Goal: Check status: Verify the current state of an ongoing process or item

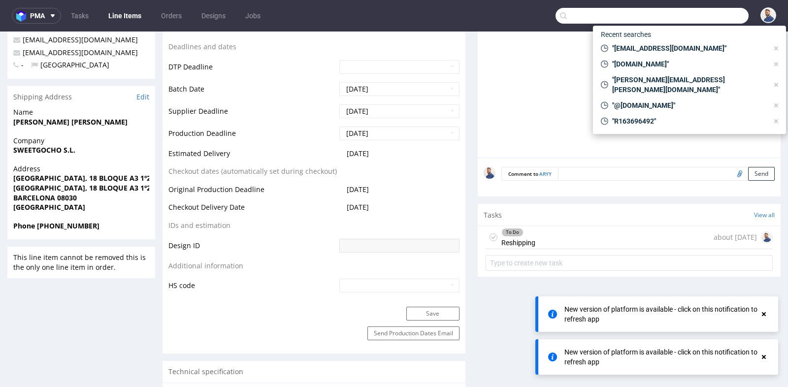
scroll to position [7, 0]
click at [702, 22] on input "text" at bounding box center [651, 16] width 193 height 16
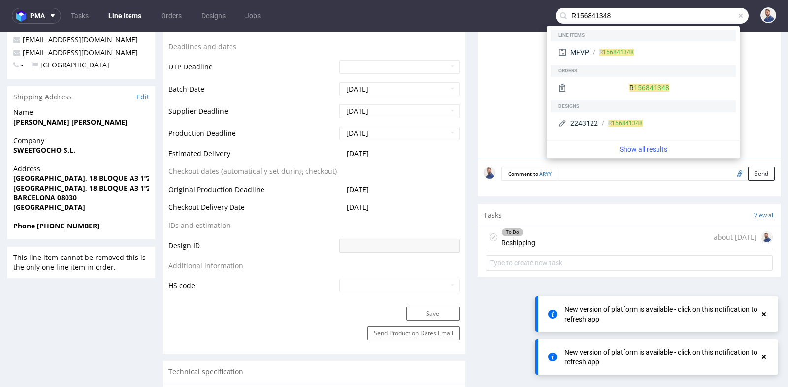
type input "R156841348"
click at [681, 67] on div "Orders" at bounding box center [643, 71] width 185 height 12
click at [676, 55] on div "R 156841348" at bounding box center [658, 52] width 139 height 9
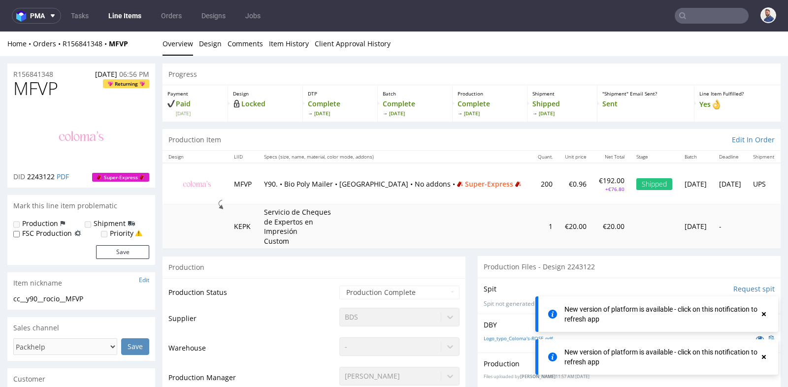
click at [155, 170] on div "MFVP Returning DID 2243122 PDF Super-Express" at bounding box center [81, 133] width 148 height 108
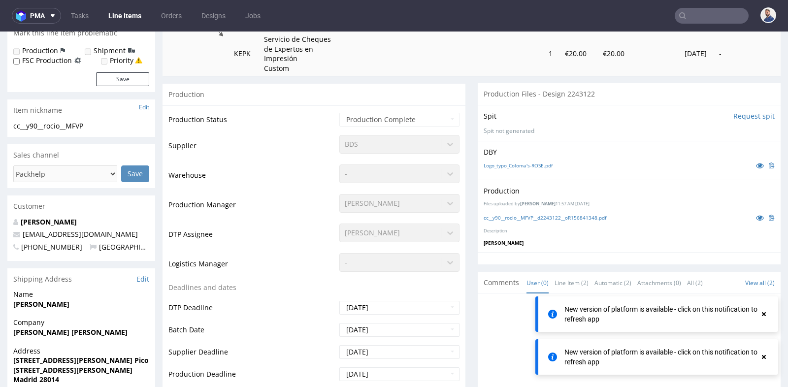
scroll to position [175, 0]
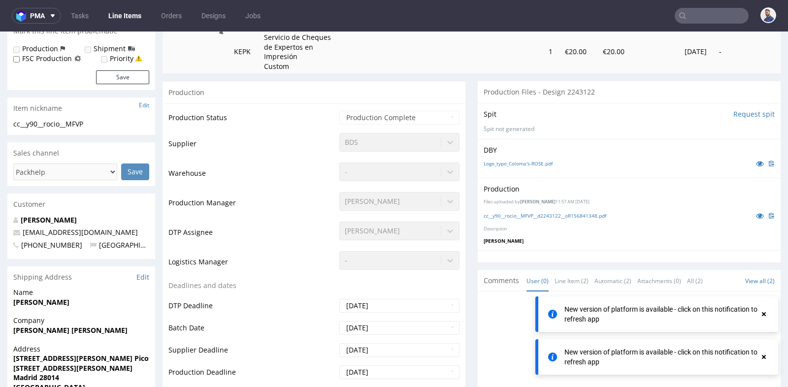
click at [162, 189] on div "Production Status Waiting for Artwork Waiting for Diecut Waiting for Mockup Wai…" at bounding box center [313, 324] width 303 height 442
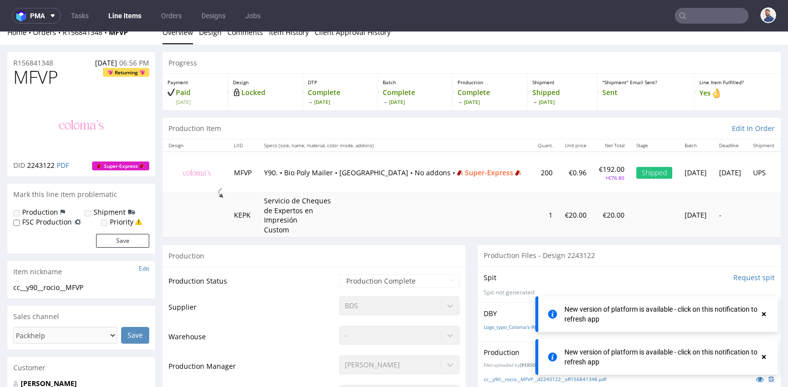
scroll to position [0, 0]
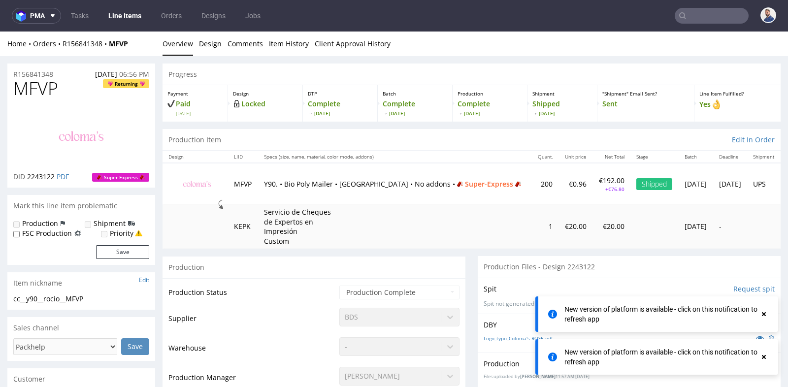
click at [163, 195] on td at bounding box center [194, 183] width 65 height 41
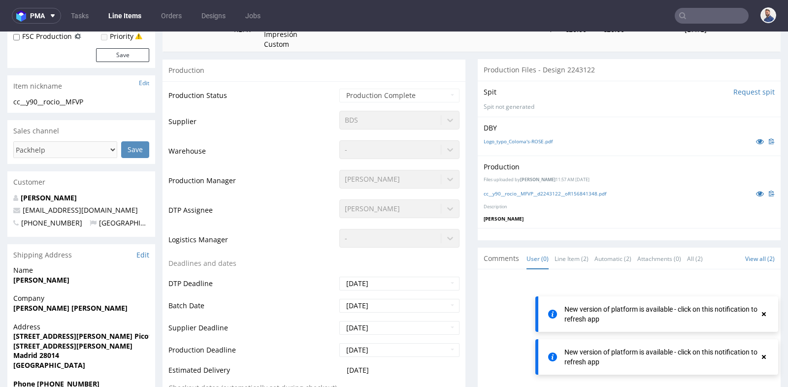
scroll to position [175, 0]
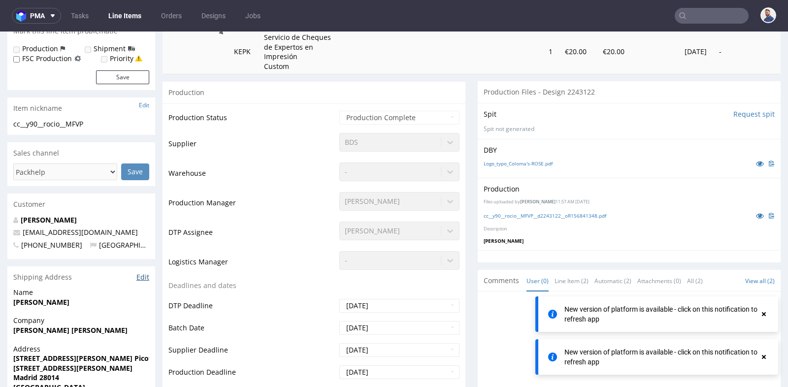
click at [142, 279] on link "Edit" at bounding box center [142, 277] width 13 height 10
click at [764, 315] on use at bounding box center [764, 314] width 4 height 4
click at [764, 354] on icon at bounding box center [763, 357] width 9 height 8
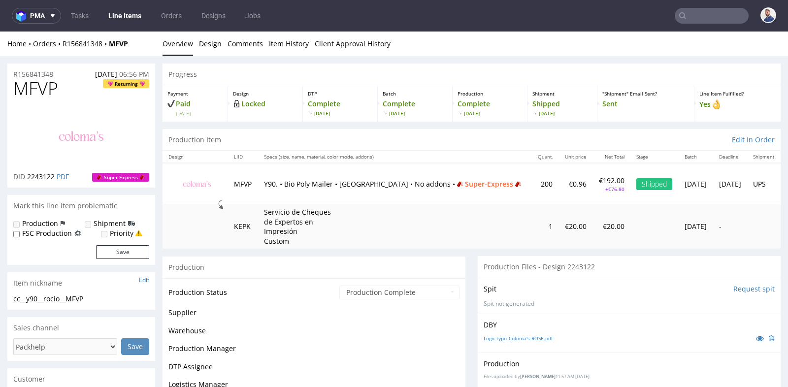
scroll to position [168, 0]
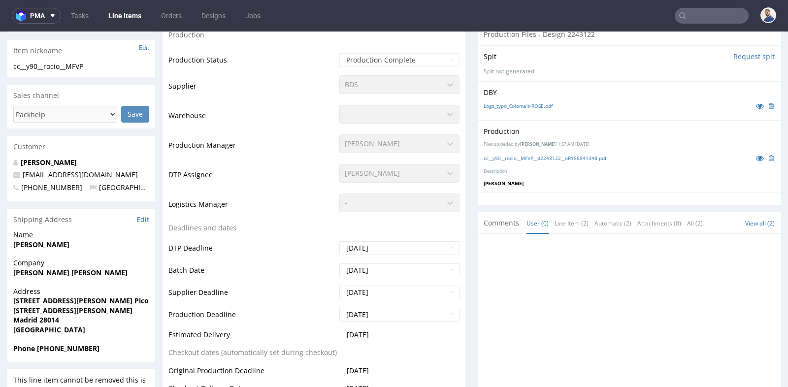
scroll to position [212, 0]
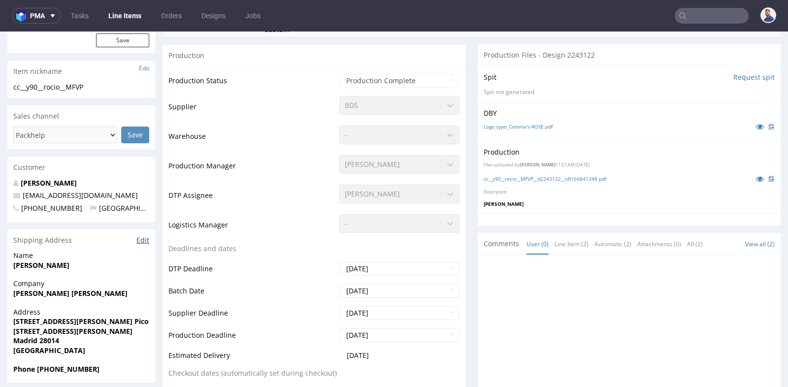
click at [142, 241] on link "Edit" at bounding box center [142, 240] width 13 height 10
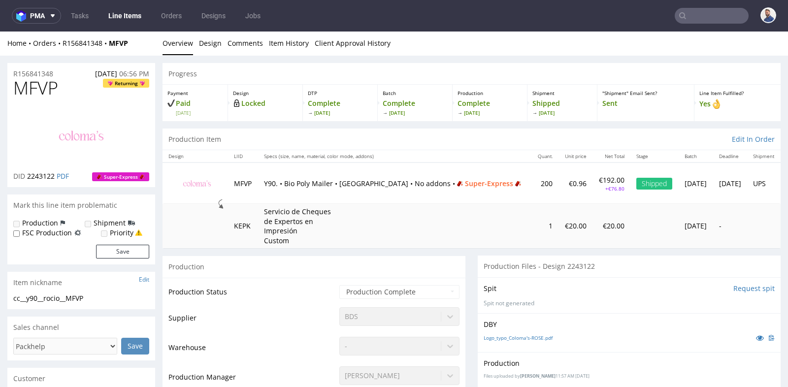
scroll to position [0, 0]
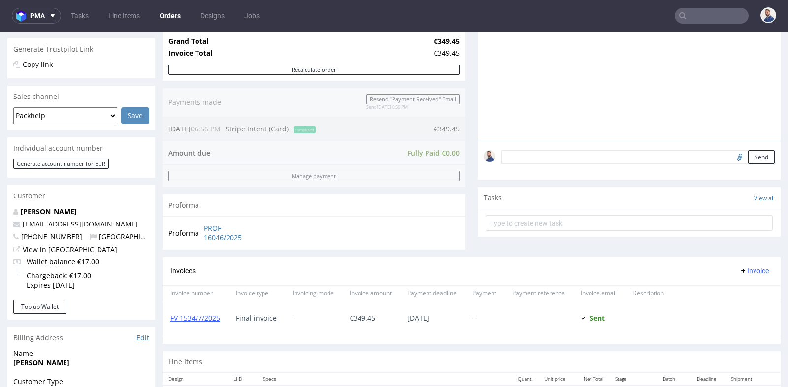
scroll to position [219, 0]
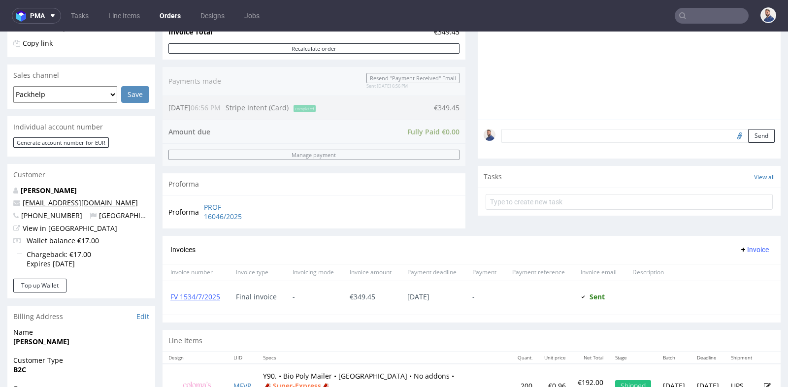
click at [64, 203] on link "[EMAIL_ADDRESS][DOMAIN_NAME]" at bounding box center [80, 202] width 115 height 9
click at [60, 201] on link "[EMAIL_ADDRESS][DOMAIN_NAME]" at bounding box center [80, 202] width 115 height 9
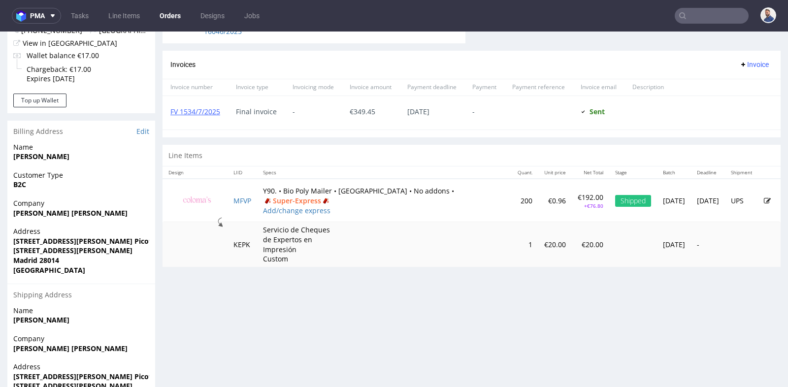
scroll to position [416, 0]
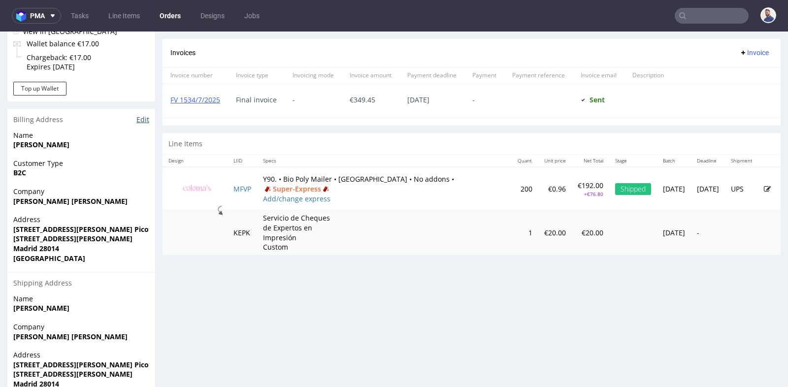
click at [147, 120] on link "Edit" at bounding box center [142, 120] width 13 height 10
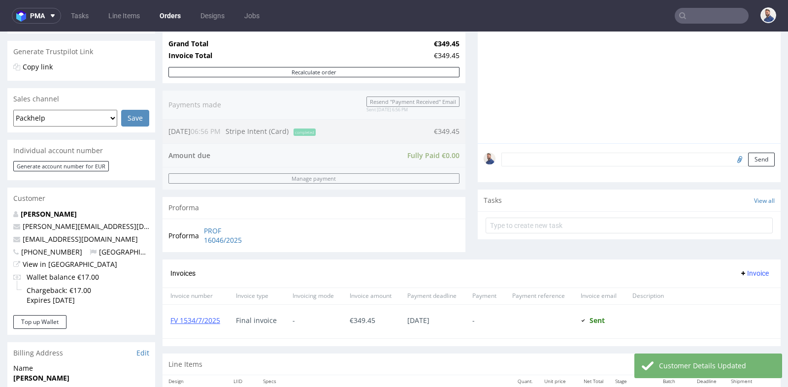
scroll to position [197, 0]
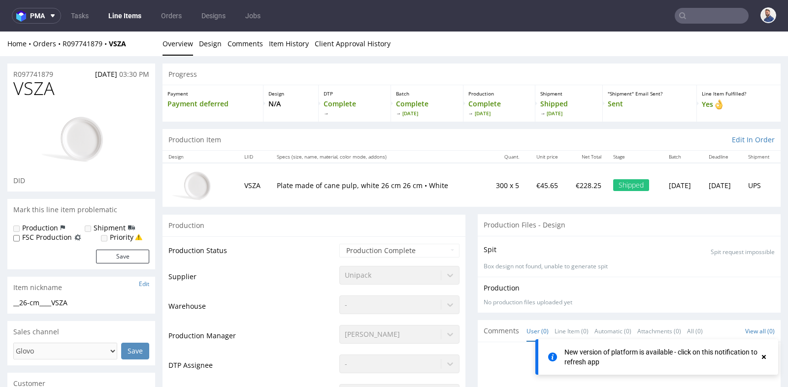
scroll to position [306, 0]
